Goal: Find contact information: Find contact information

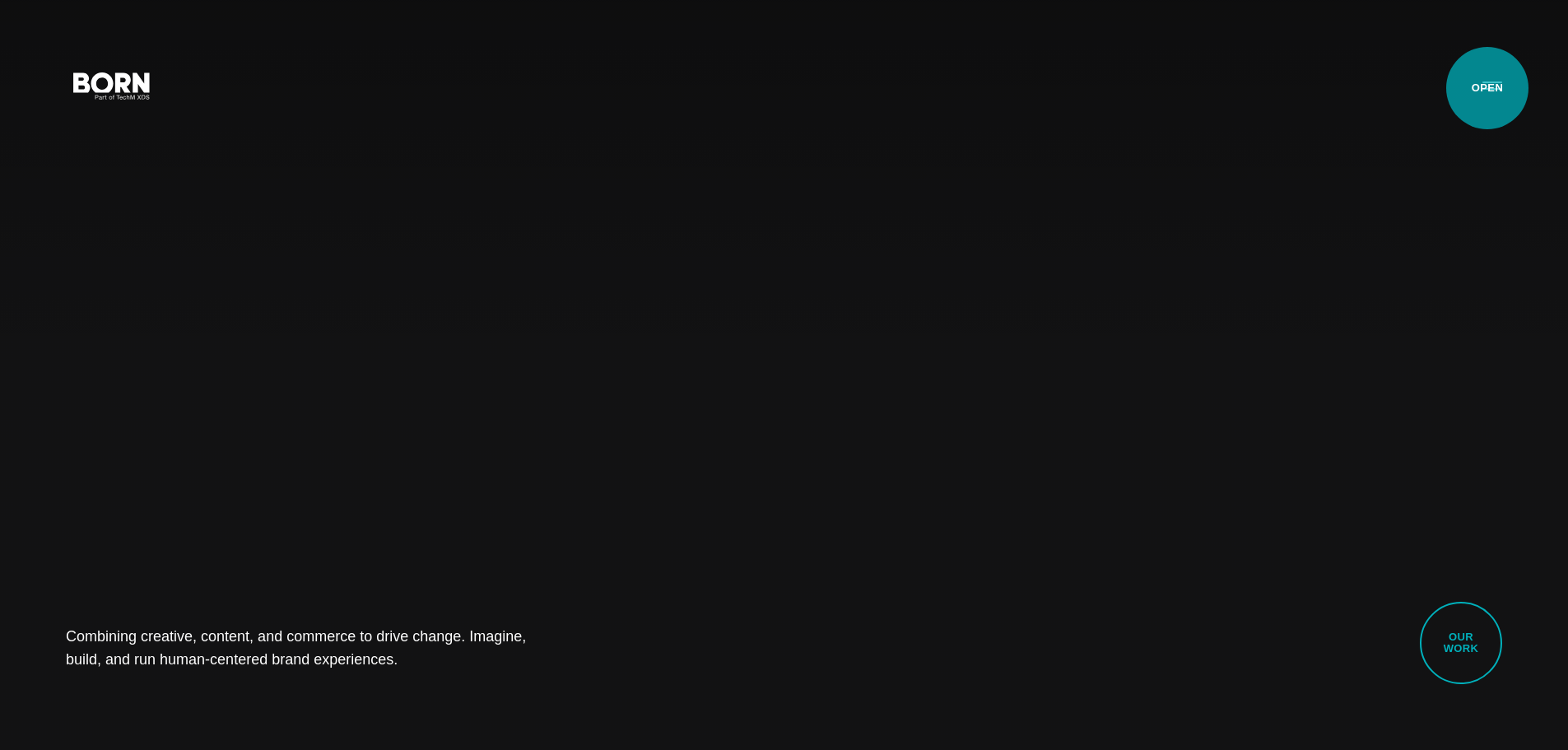
click at [775, 87] on button "Primary Menu" at bounding box center [1492, 85] width 40 height 34
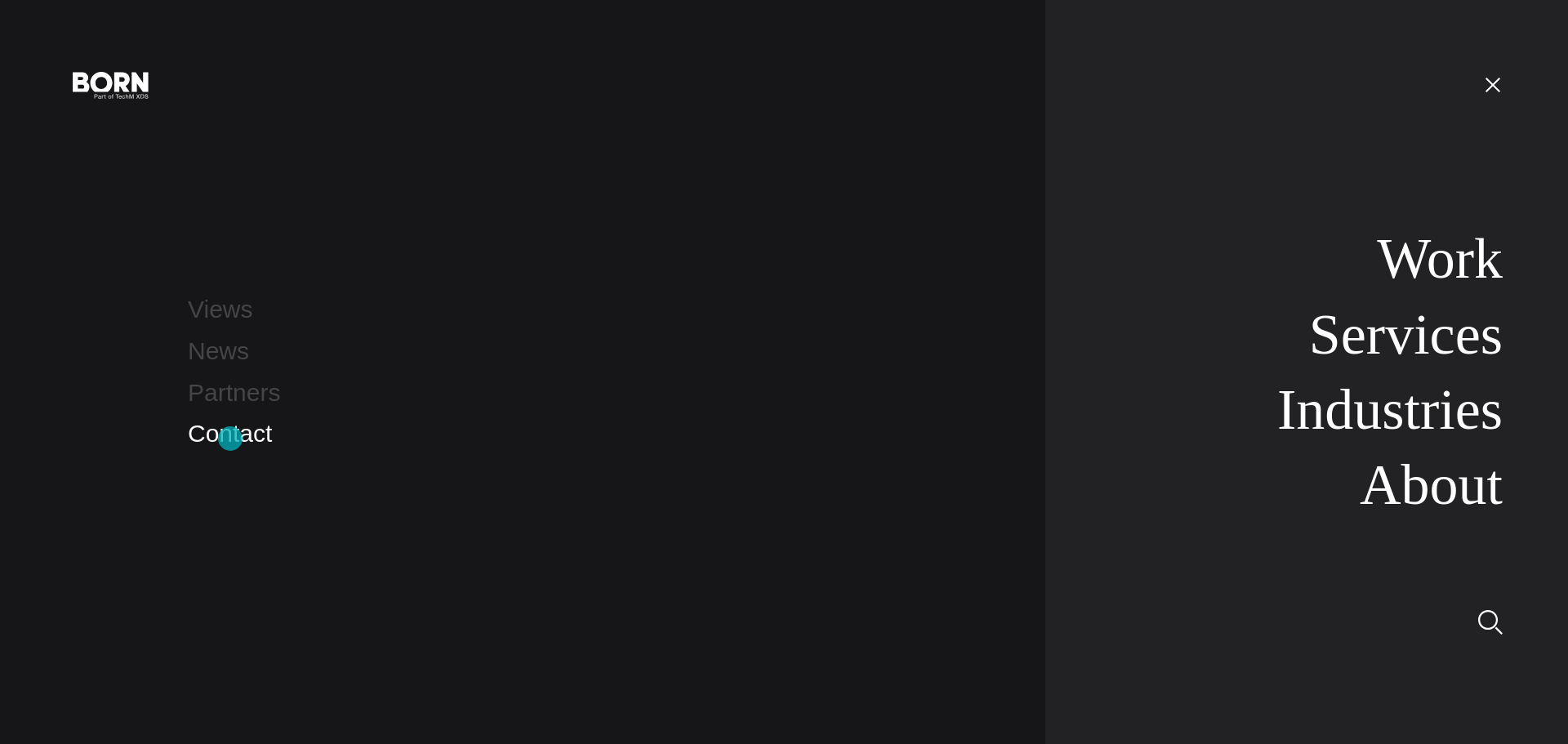
click at [232, 435] on link "Contact" at bounding box center [230, 432] width 84 height 27
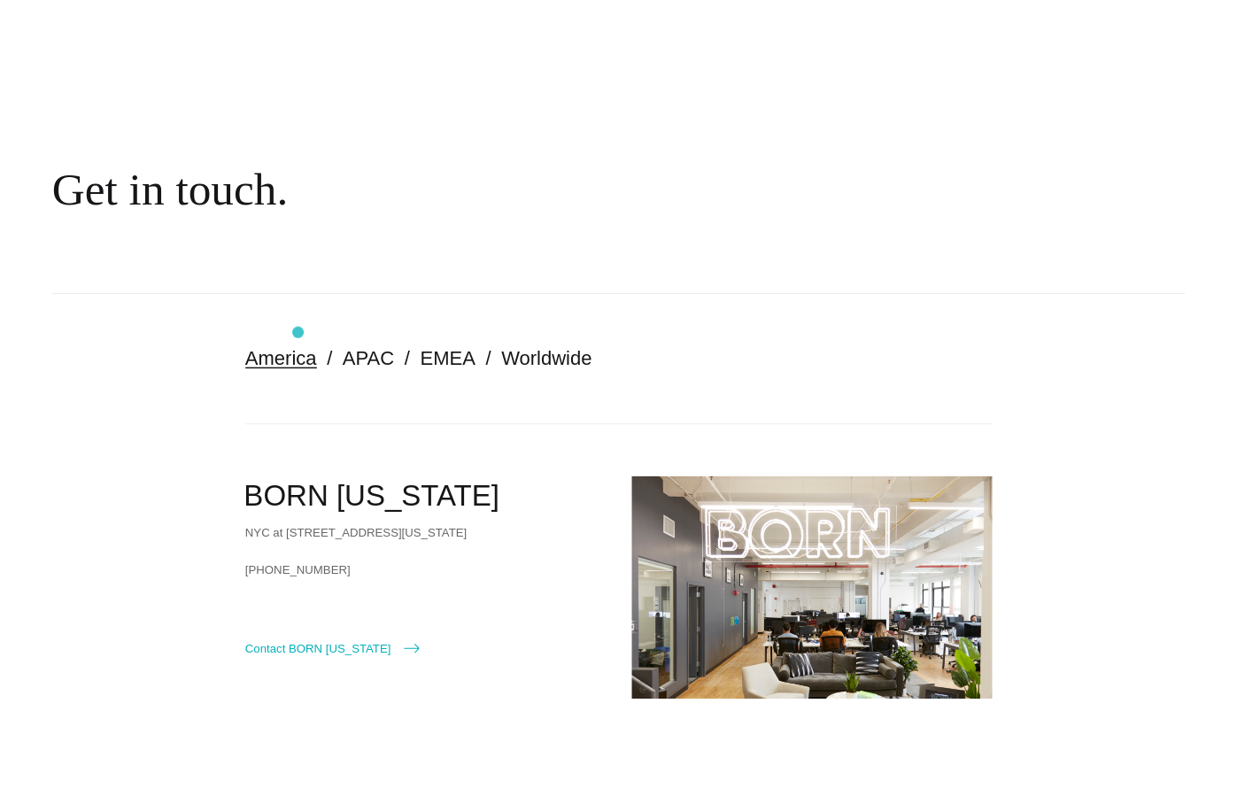
scroll to position [354, 0]
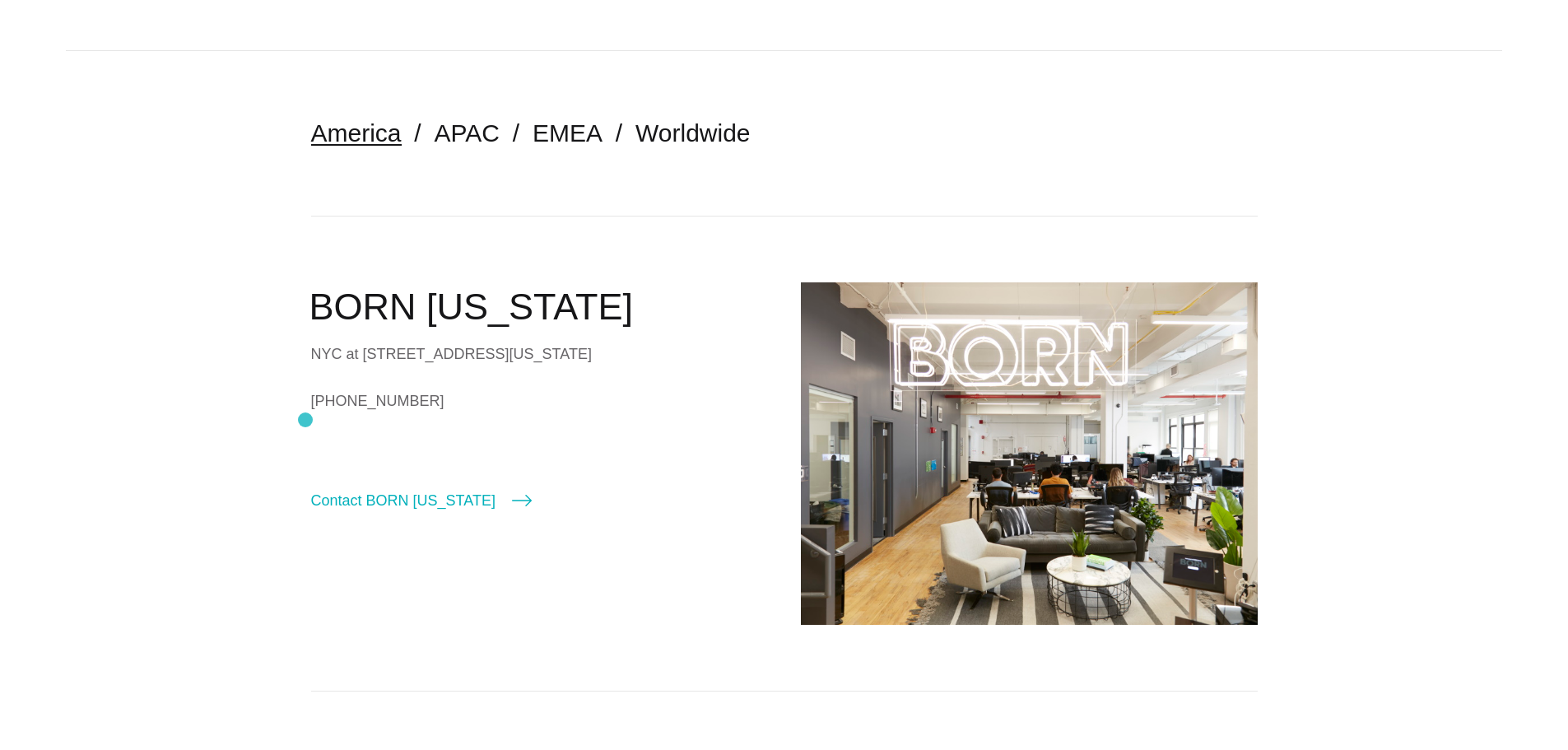
drag, startPoint x: 468, startPoint y: 444, endPoint x: 306, endPoint y: 420, distance: 163.8
copy div "[PHONE_NUMBER]"
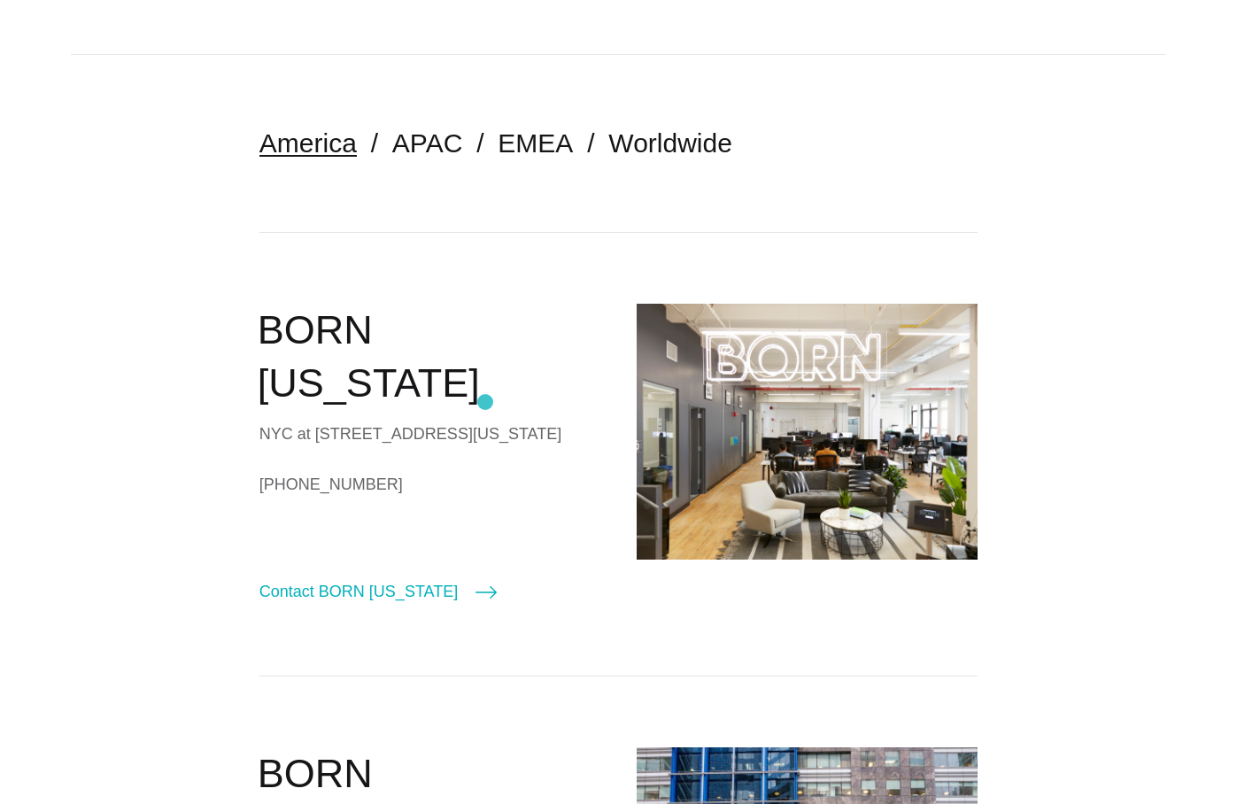
drag, startPoint x: 243, startPoint y: 382, endPoint x: 485, endPoint y: 402, distance: 243.5
copy div "NYC at [STREET_ADDRESS][US_STATE]"
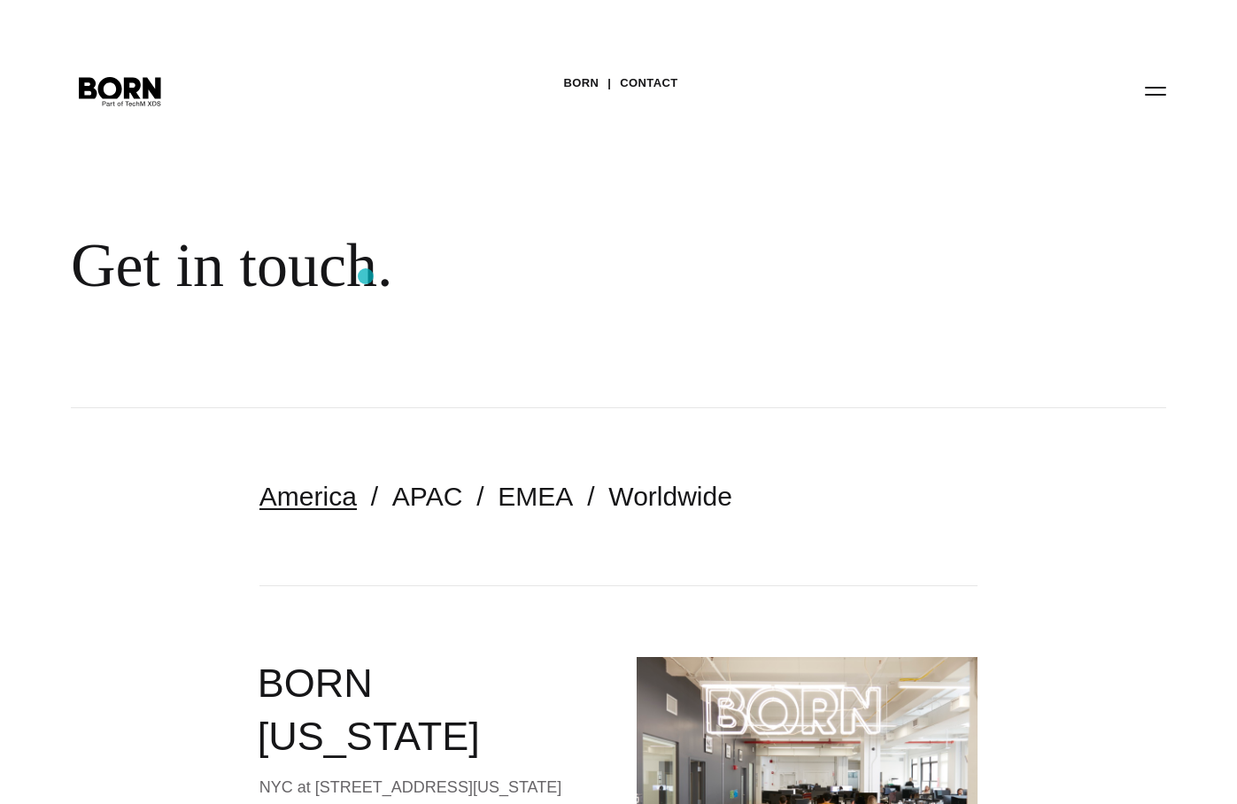
scroll to position [0, 0]
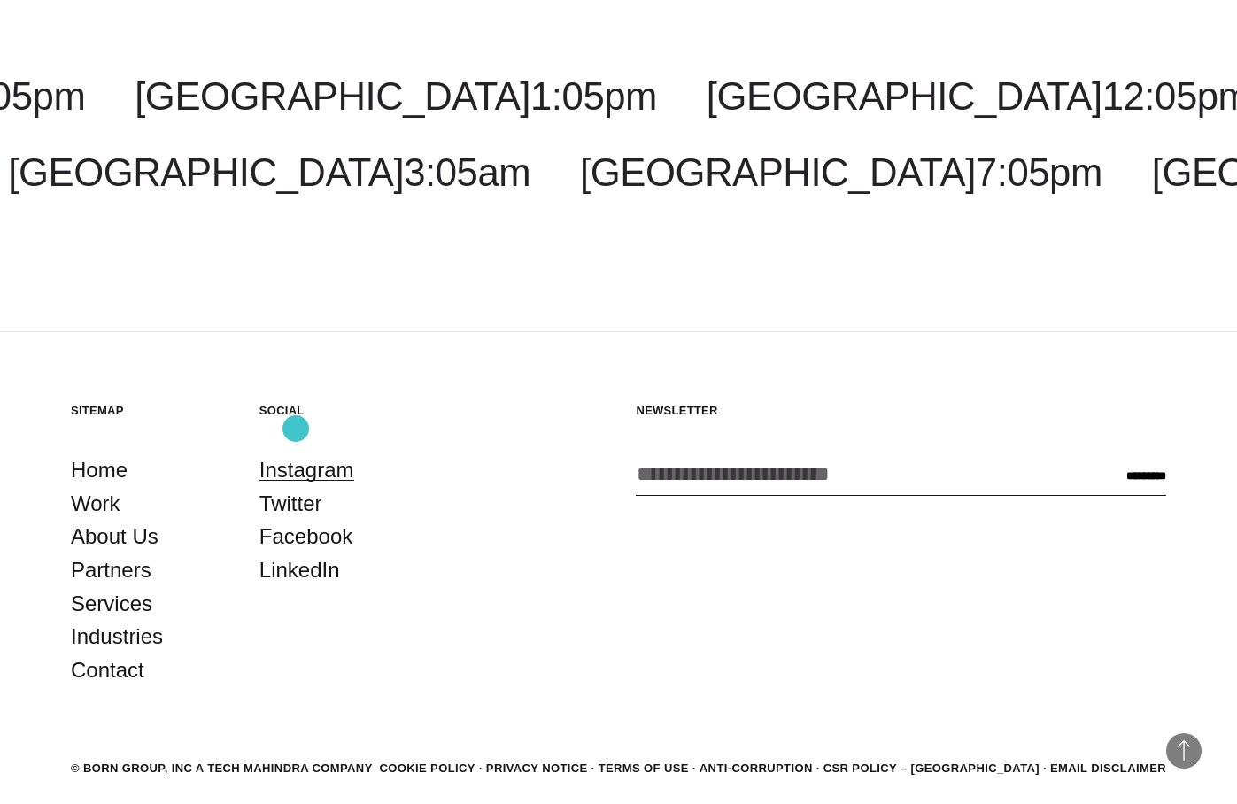
scroll to position [3133, 0]
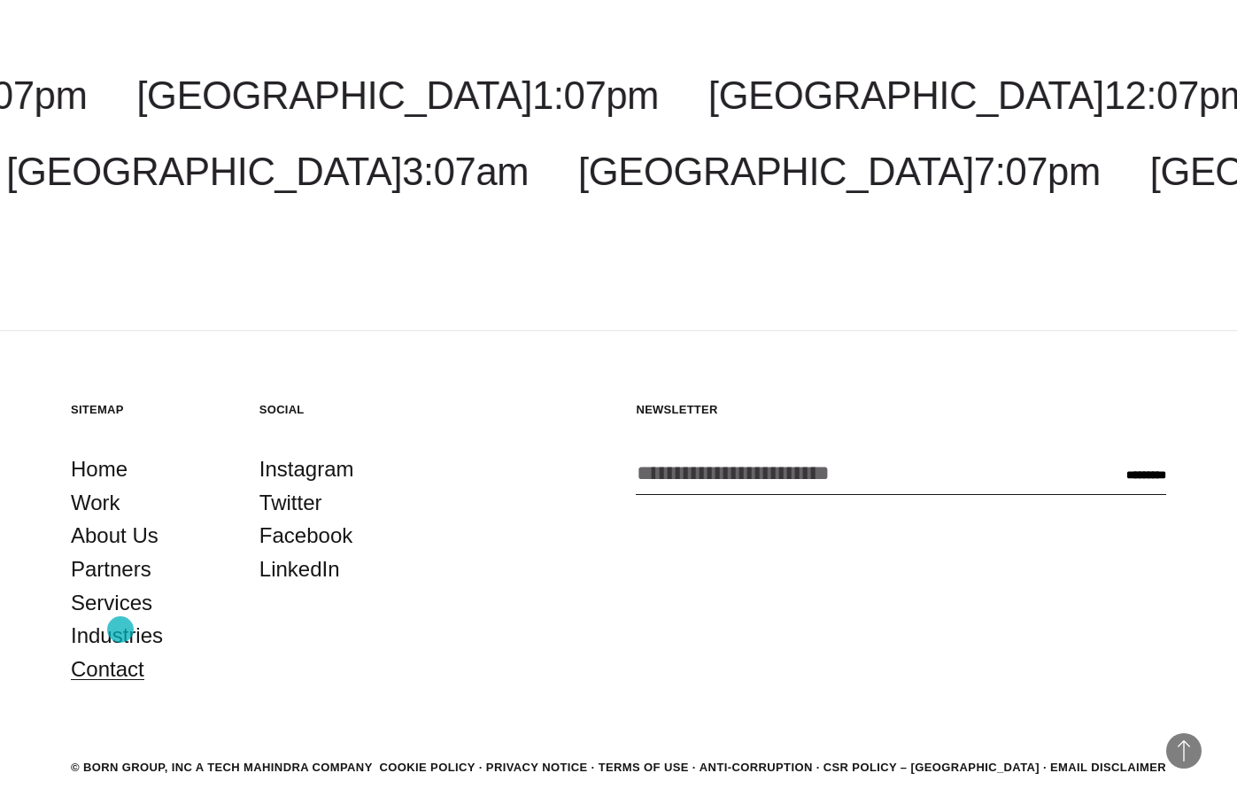
click at [120, 653] on link "Contact" at bounding box center [108, 670] width 74 height 34
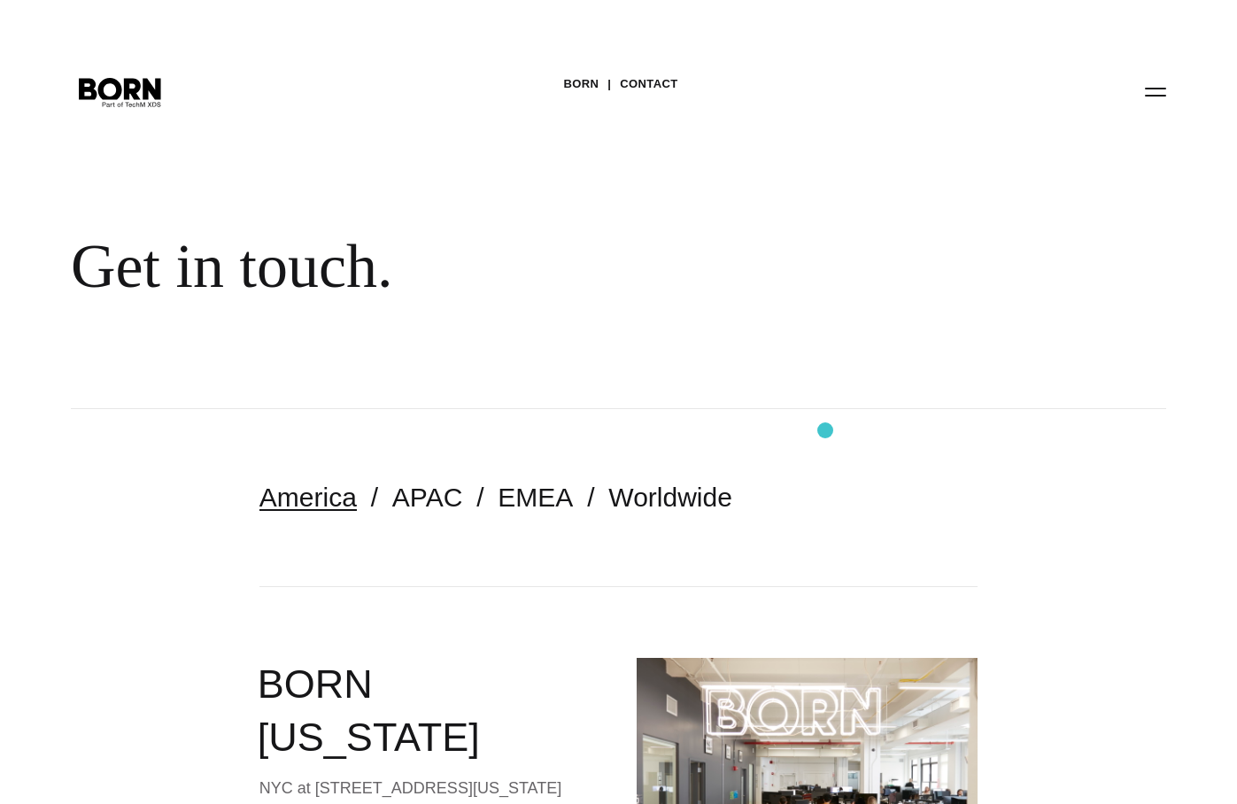
scroll to position [620, 0]
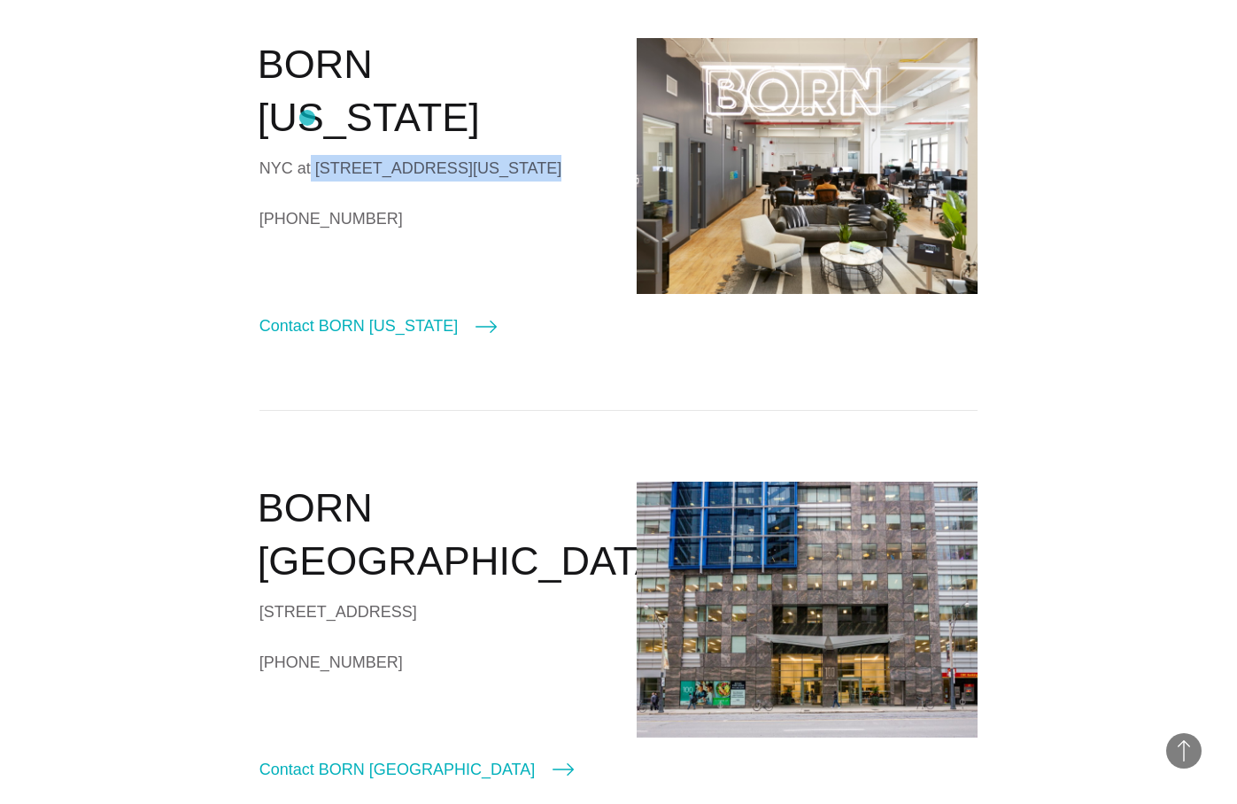
drag, startPoint x: 565, startPoint y: 120, endPoint x: 307, endPoint y: 118, distance: 257.7
click at [307, 155] on div "NYC at [STREET_ADDRESS][US_STATE]" at bounding box center [430, 168] width 342 height 27
copy div "530 7th Avenue, Suite 801,"
drag, startPoint x: 444, startPoint y: 147, endPoint x: 357, endPoint y: 151, distance: 86.9
click at [357, 155] on div "NYC at [STREET_ADDRESS][US_STATE]" at bounding box center [430, 168] width 342 height 27
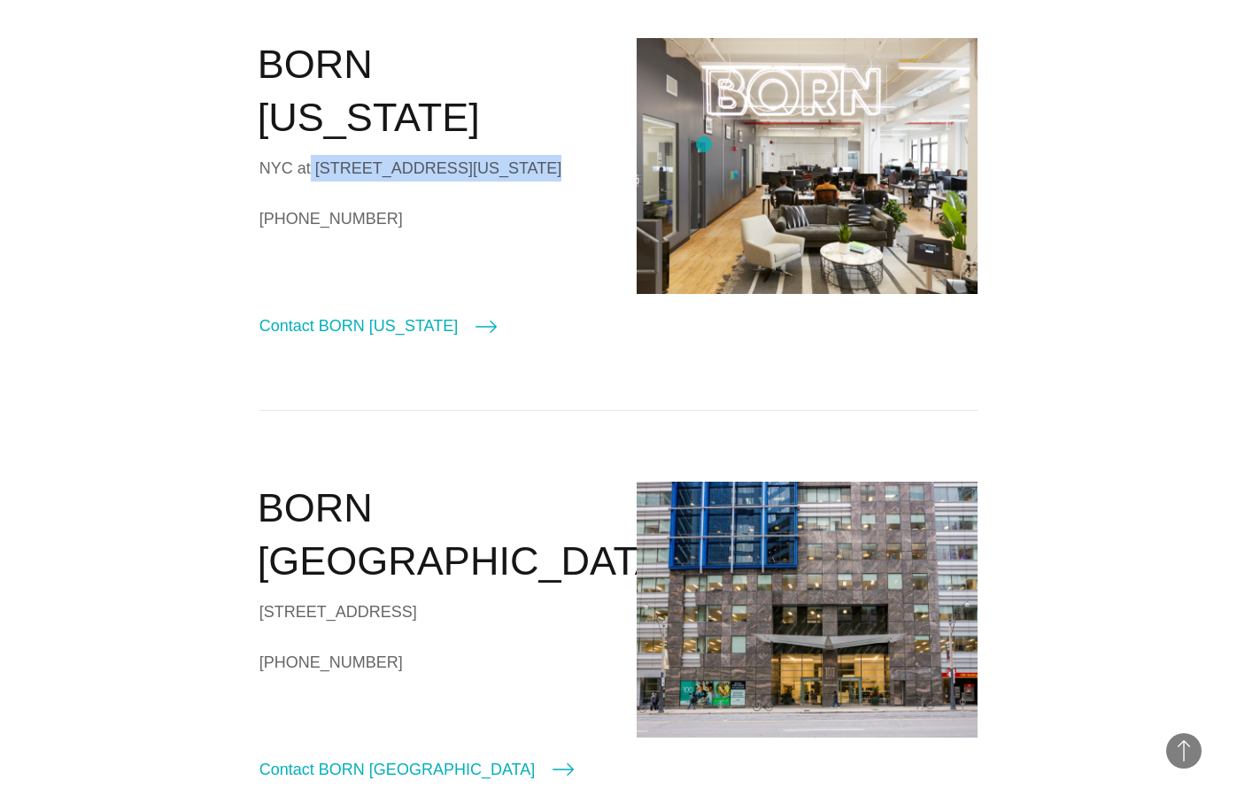
copy div "10018"
click at [321, 205] on link "[PHONE_NUMBER]" at bounding box center [430, 218] width 342 height 27
